Goal: Register for event/course

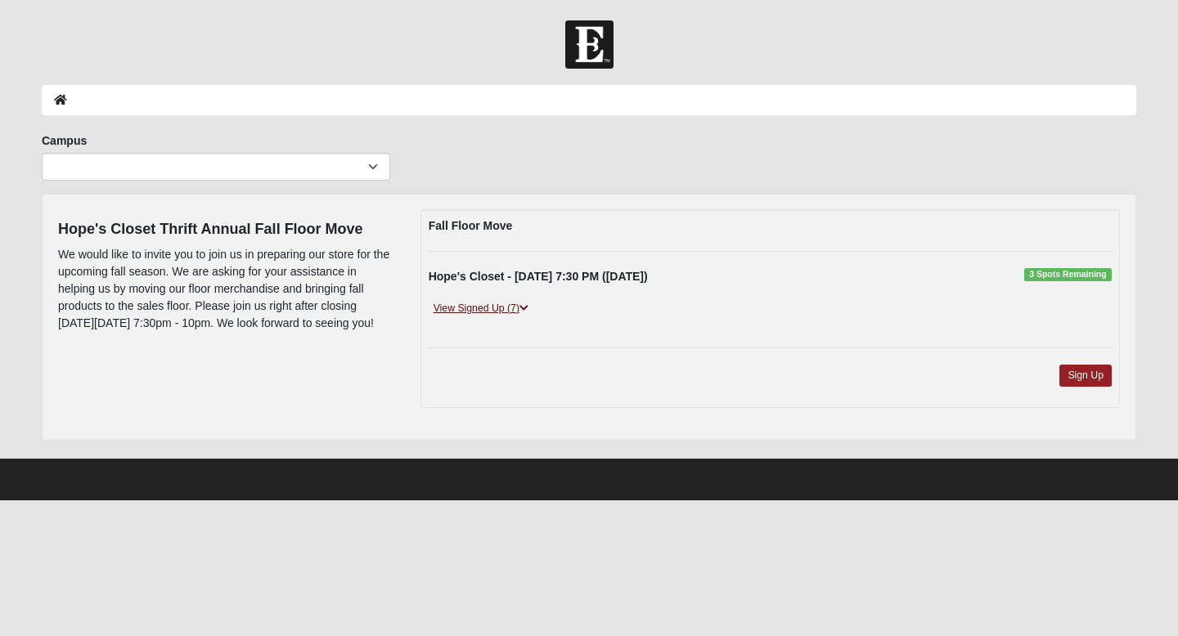
click at [526, 310] on icon at bounding box center [523, 308] width 9 height 10
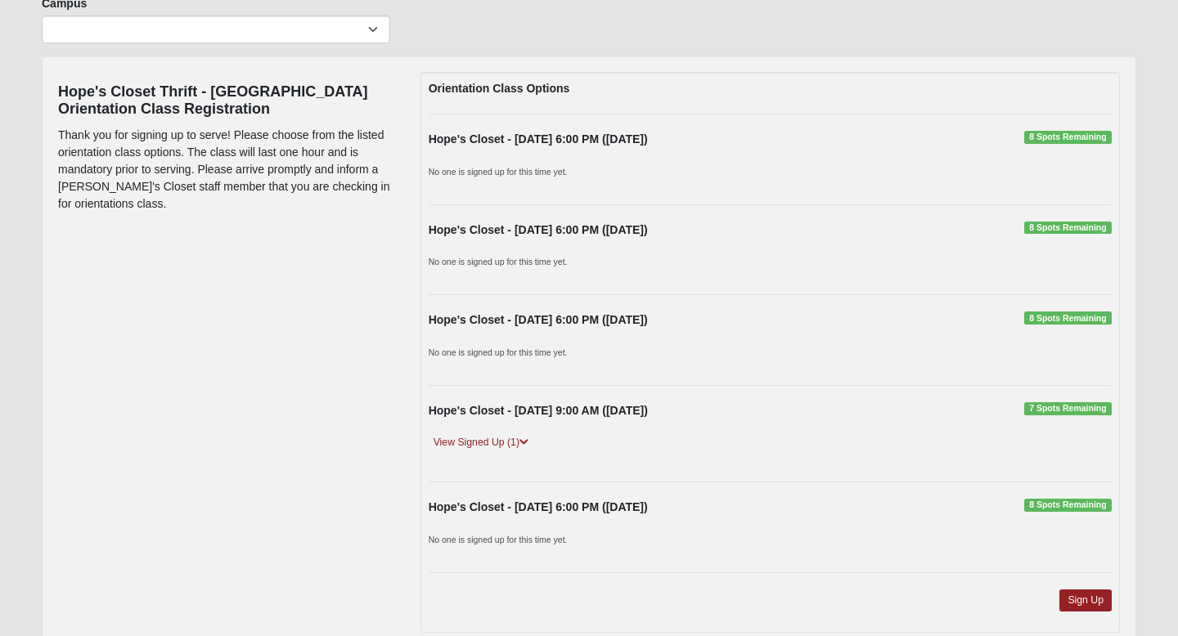
scroll to position [138, 0]
click at [478, 443] on link "View Signed Up (1)" at bounding box center [481, 441] width 105 height 17
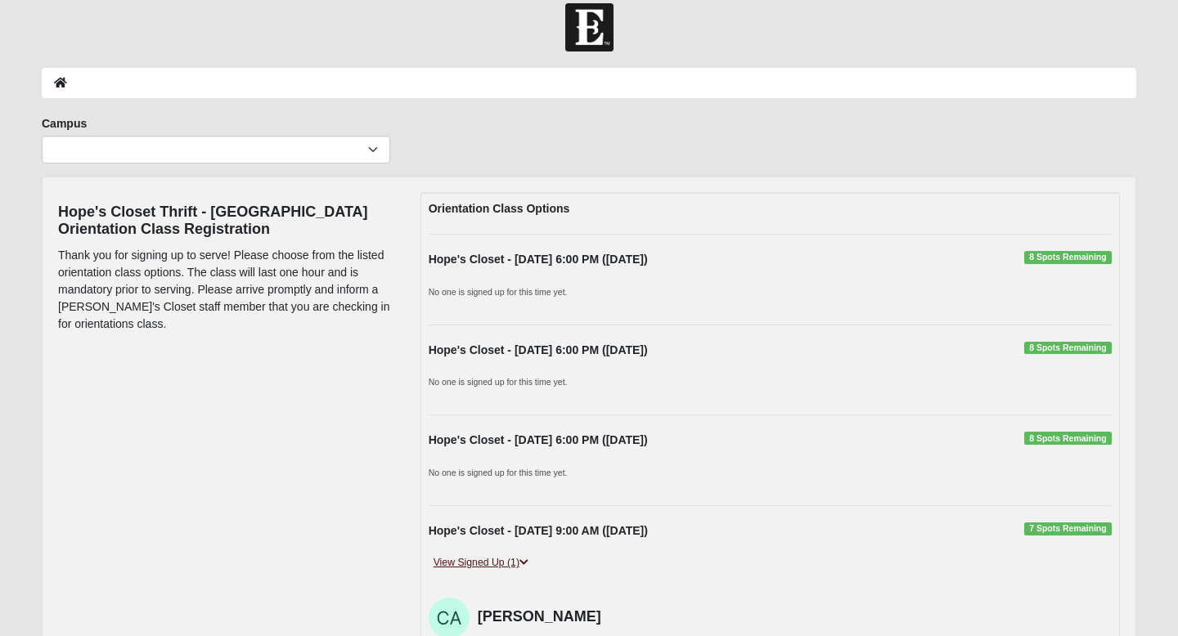
scroll to position [0, 0]
